Goal: Contribute content: Contribute content

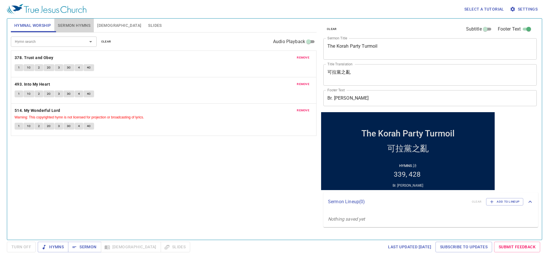
click at [85, 25] on span "Sermon Hymns" at bounding box center [74, 25] width 33 height 7
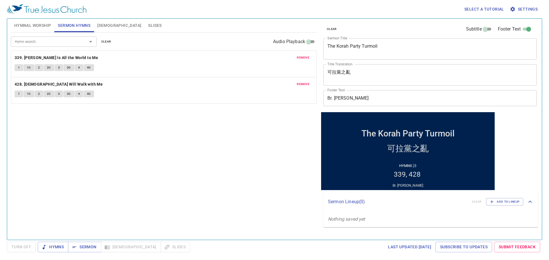
click at [37, 22] on span "Hymnal Worship" at bounding box center [32, 25] width 37 height 7
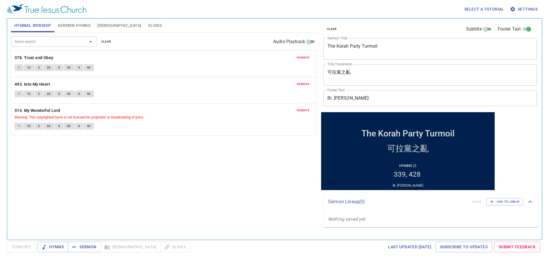
click at [304, 58] on span "remove" at bounding box center [303, 57] width 13 height 5
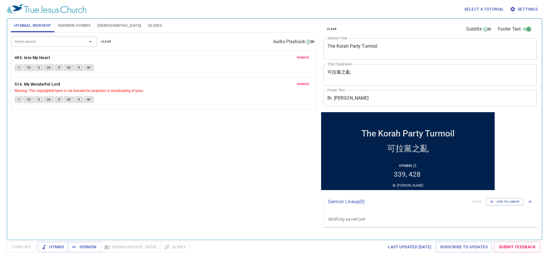
click at [304, 58] on span "remove" at bounding box center [303, 57] width 13 height 5
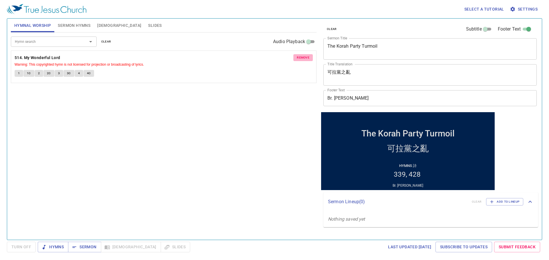
click at [304, 58] on span "remove" at bounding box center [303, 57] width 13 height 5
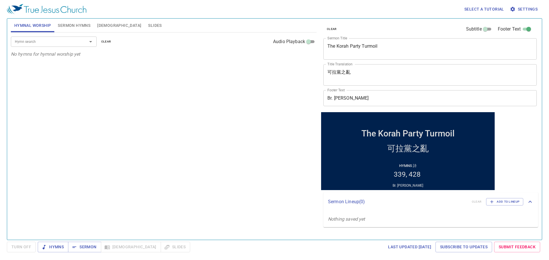
click at [301, 58] on div "Hymn search Hymn search clear Audio Playback No hymns for hymnal worship yet" at bounding box center [164, 134] width 306 height 203
click at [46, 43] on input "Hymn search" at bounding box center [45, 41] width 65 height 7
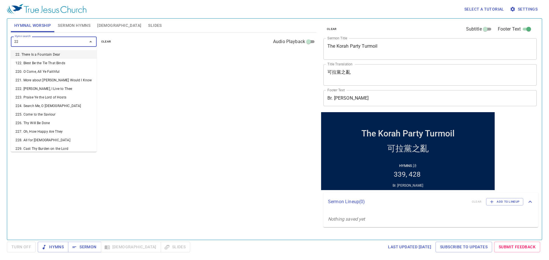
type input "228"
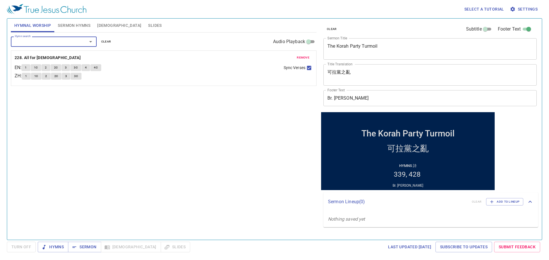
click at [71, 45] on div "Hymn search" at bounding box center [54, 42] width 86 height 10
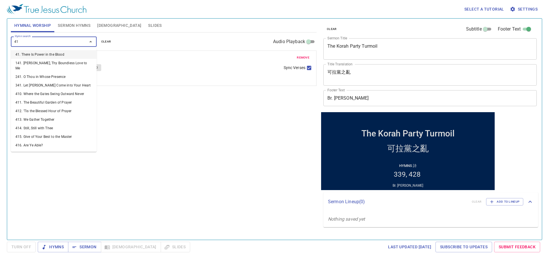
type input "416"
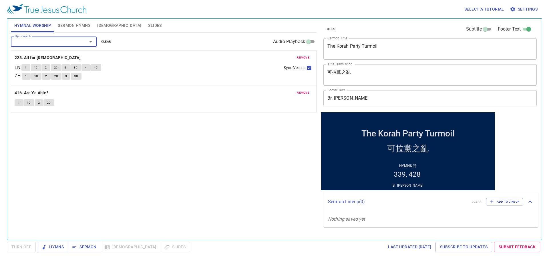
click at [55, 40] on input "Hymn search" at bounding box center [45, 41] width 65 height 7
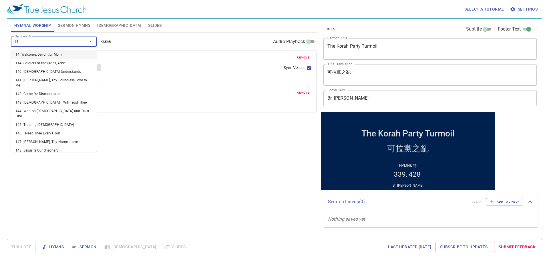
type input "141"
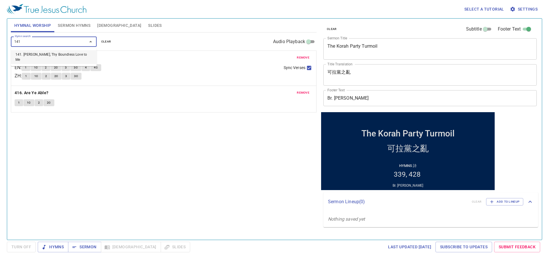
click at [66, 55] on li "141. [DEMOGRAPHIC_DATA], Thy Boundless Love to Me" at bounding box center [54, 57] width 86 height 14
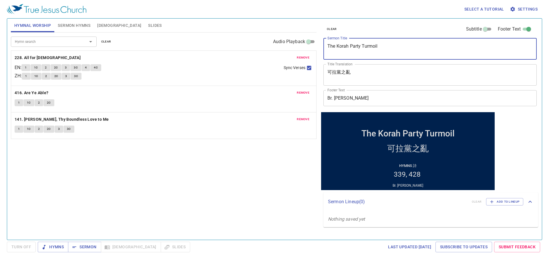
click at [349, 51] on textarea "The Korah Party Turmoil" at bounding box center [429, 48] width 205 height 11
paste textarea "I Must Be About My Father's Business"
type textarea "I Must Be About My Father's Business"
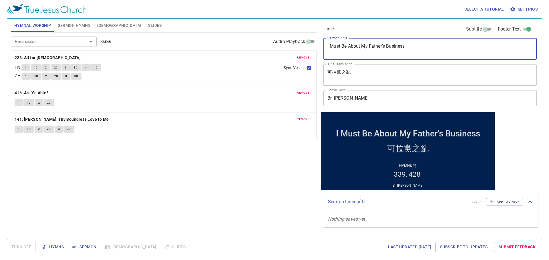
click at [351, 70] on textarea "可拉黨之亂" at bounding box center [429, 74] width 205 height 11
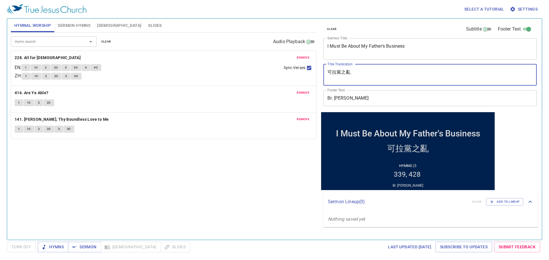
click at [351, 70] on textarea "可拉黨之亂" at bounding box center [429, 74] width 205 height 11
paste textarea "應當以父事為念"
type textarea "應當以父事為念"
click at [62, 25] on span "Sermon Hymns" at bounding box center [74, 25] width 33 height 7
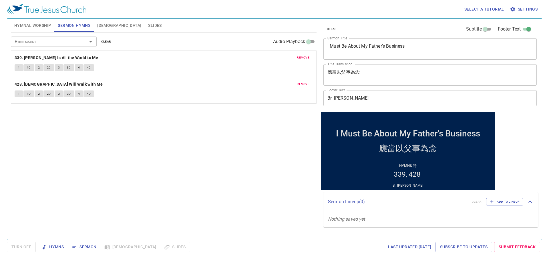
click at [55, 42] on input "Hymn search" at bounding box center [45, 41] width 65 height 7
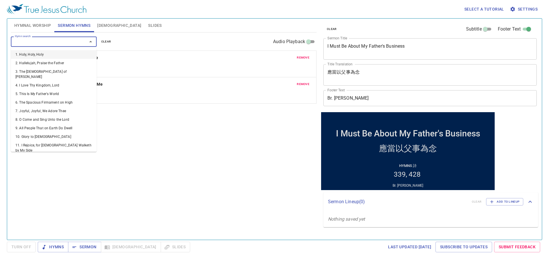
click at [298, 59] on span "remove" at bounding box center [303, 57] width 13 height 5
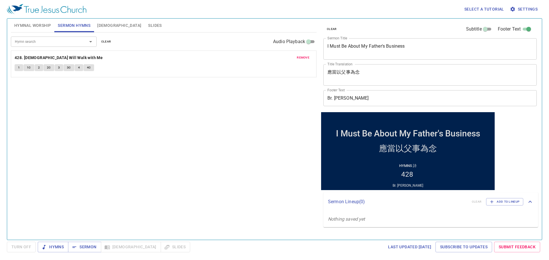
click at [298, 58] on span "remove" at bounding box center [303, 57] width 13 height 5
click at [44, 43] on input "Hymn search" at bounding box center [45, 41] width 65 height 7
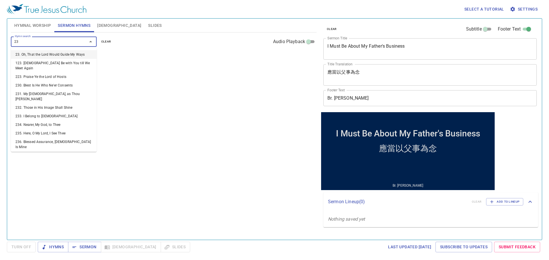
type input "239"
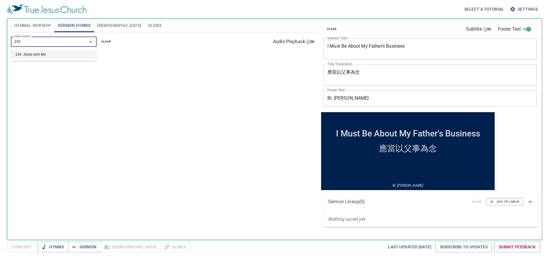
click at [35, 53] on li "239. Abide with Me" at bounding box center [54, 54] width 86 height 9
click at [53, 45] on input "Hymn search" at bounding box center [45, 41] width 65 height 7
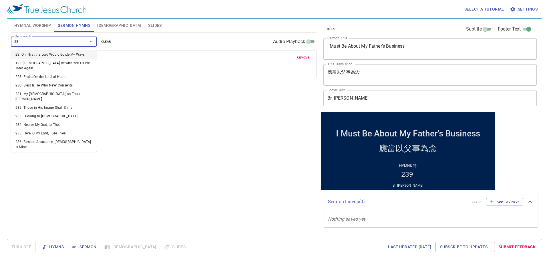
type input "238"
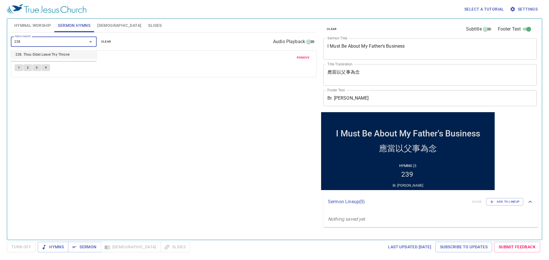
click at [43, 56] on li "238. Thou Didst Leave Thy Throne" at bounding box center [54, 54] width 86 height 9
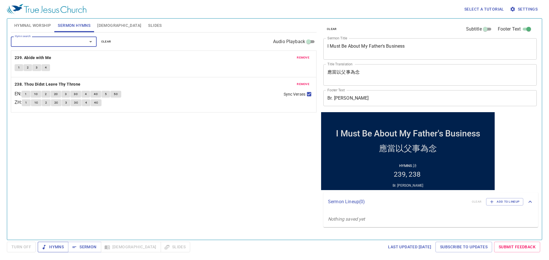
click at [60, 245] on span "Hymns" at bounding box center [52, 247] width 21 height 7
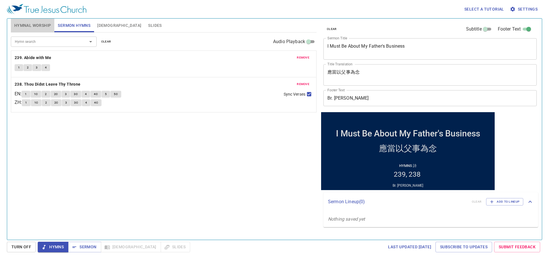
click at [35, 28] on span "Hymnal Worship" at bounding box center [32, 25] width 37 height 7
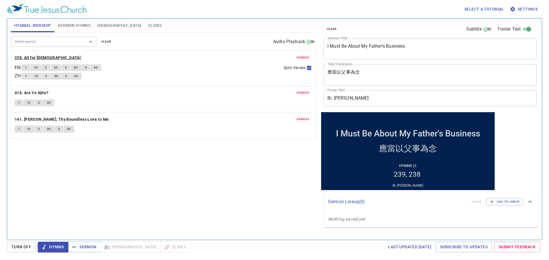
click at [37, 57] on b "228. All for [DEMOGRAPHIC_DATA]" at bounding box center [48, 57] width 66 height 7
click at [27, 68] on span "1" at bounding box center [26, 67] width 2 height 5
click at [27, 67] on span "1" at bounding box center [26, 67] width 2 height 5
click at [35, 65] on button "1C" at bounding box center [36, 67] width 11 height 7
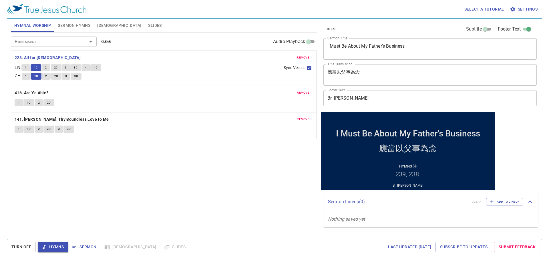
click at [45, 65] on button "2" at bounding box center [45, 67] width 9 height 7
click at [341, 99] on input "Br. Michael Tang" at bounding box center [429, 98] width 213 height 16
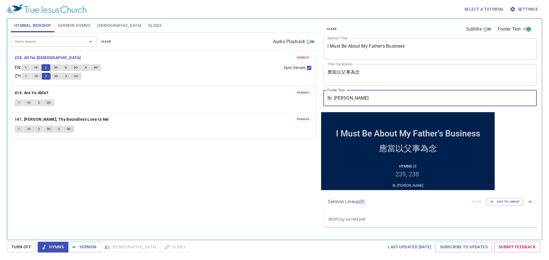
click at [341, 99] on input "Br. Michael Tang" at bounding box center [429, 98] width 213 height 16
type input "Dn. [PERSON_NAME]"
click at [274, 185] on div "Hymn search Hymn search clear Audio Playback remove 228. All for Jesus EN : 1 1…" at bounding box center [164, 134] width 306 height 203
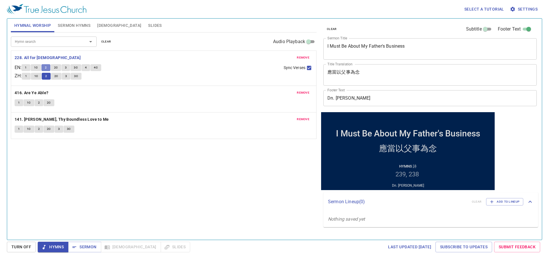
click at [49, 67] on button "2" at bounding box center [45, 67] width 9 height 7
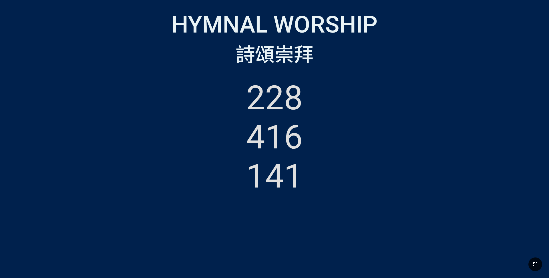
click at [534, 264] on icon "button" at bounding box center [535, 264] width 7 height 7
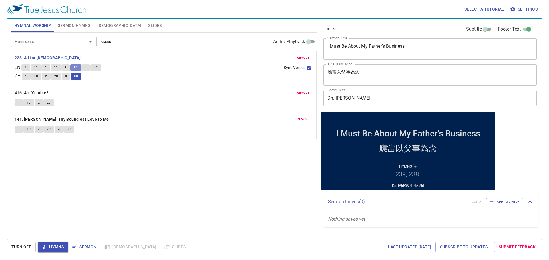
click at [76, 67] on button "3C" at bounding box center [75, 67] width 11 height 7
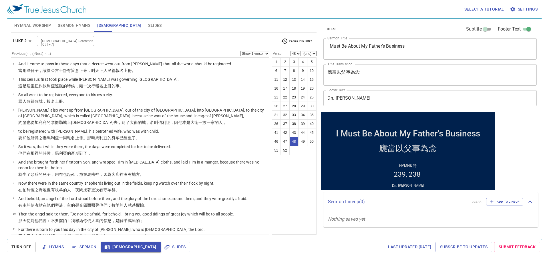
select select "41"
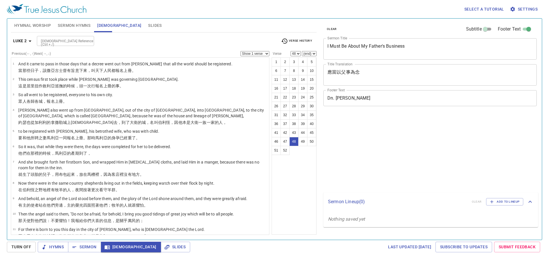
select select "48"
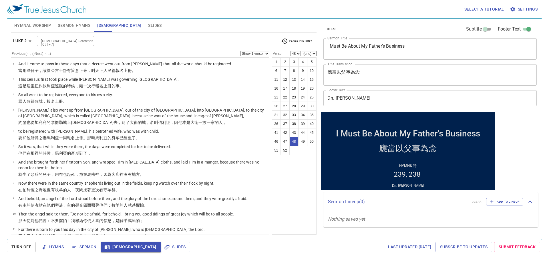
scroll to position [716, 0]
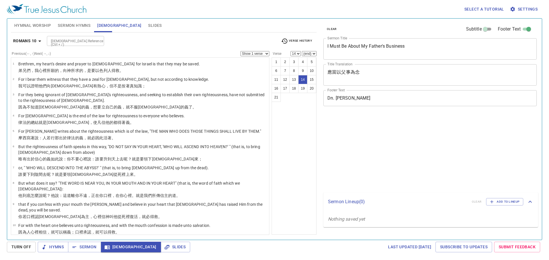
select select "14"
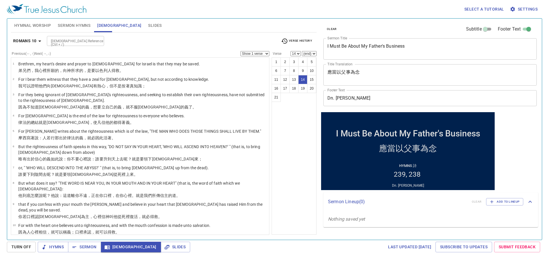
scroll to position [174, 0]
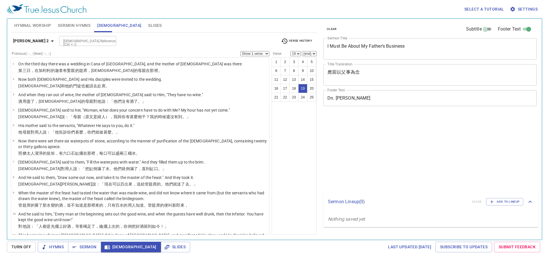
select select "19"
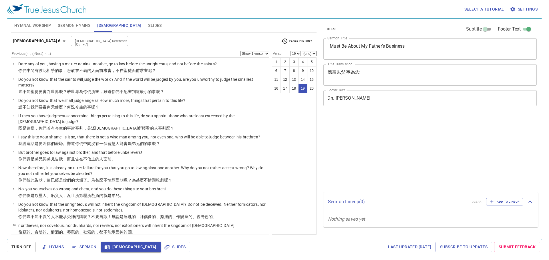
select select "19"
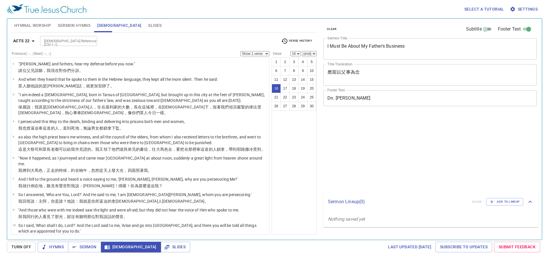
select select "16"
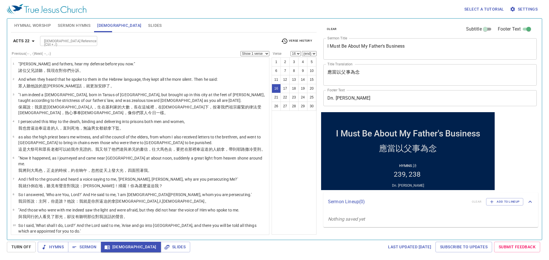
scroll to position [220, 0]
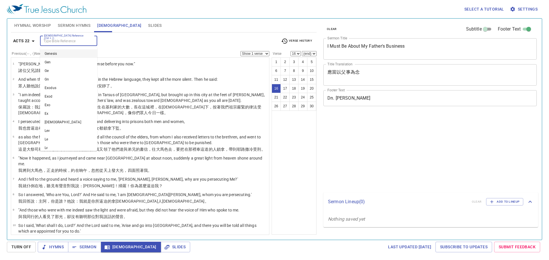
select select "16"
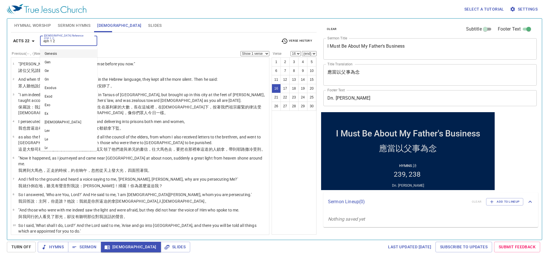
type input "eph 1 23"
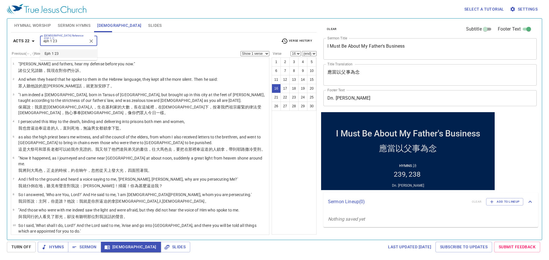
scroll to position [220, 0]
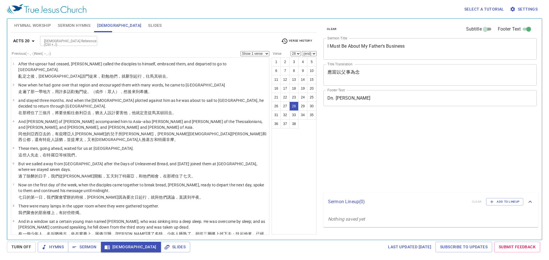
select select "28"
